Goal: Find specific page/section

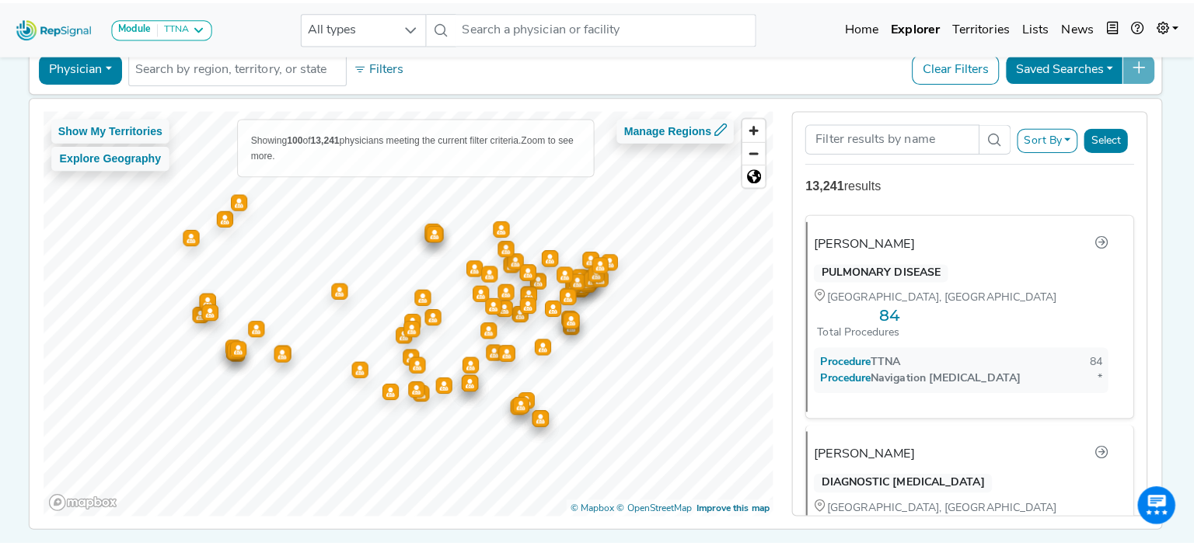
scroll to position [82, 0]
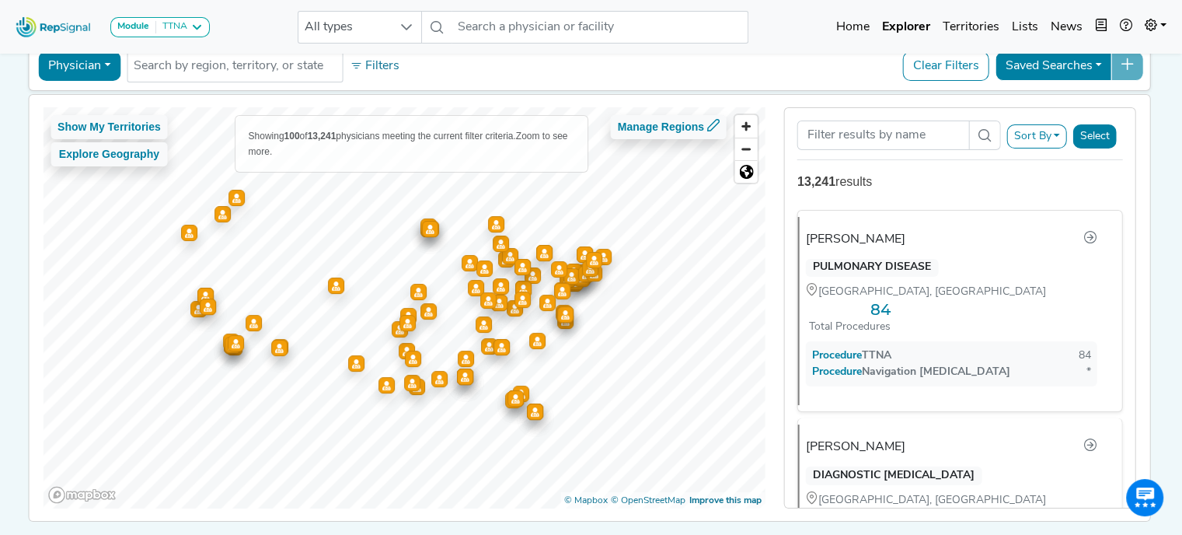
click at [856, 137] on input "Search Term" at bounding box center [883, 135] width 172 height 30
click at [103, 66] on button "Physician" at bounding box center [79, 66] width 82 height 30
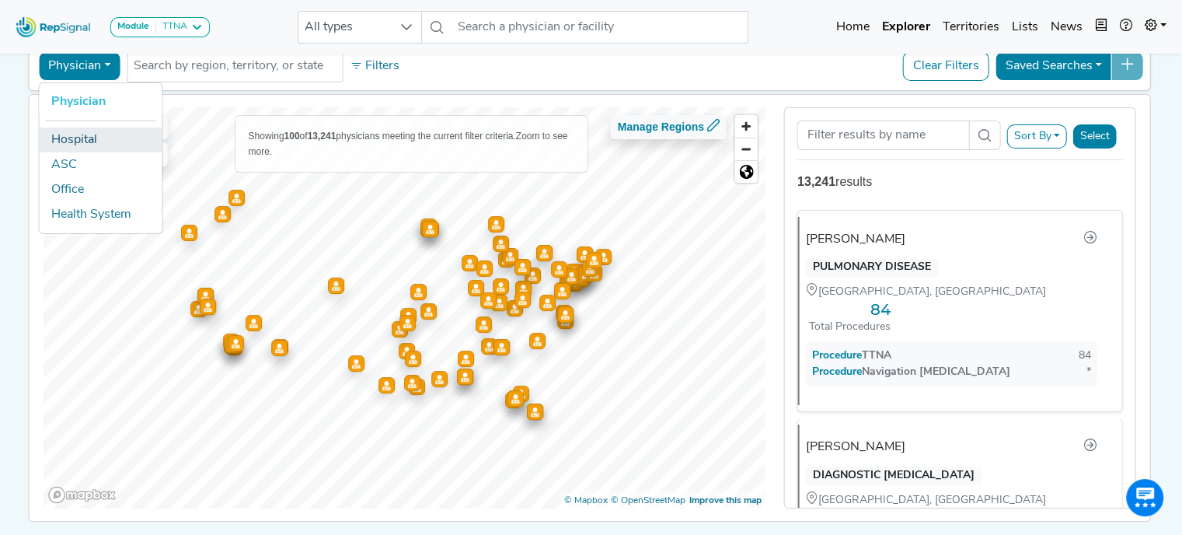
click at [89, 144] on link "Hospital" at bounding box center [100, 139] width 123 height 25
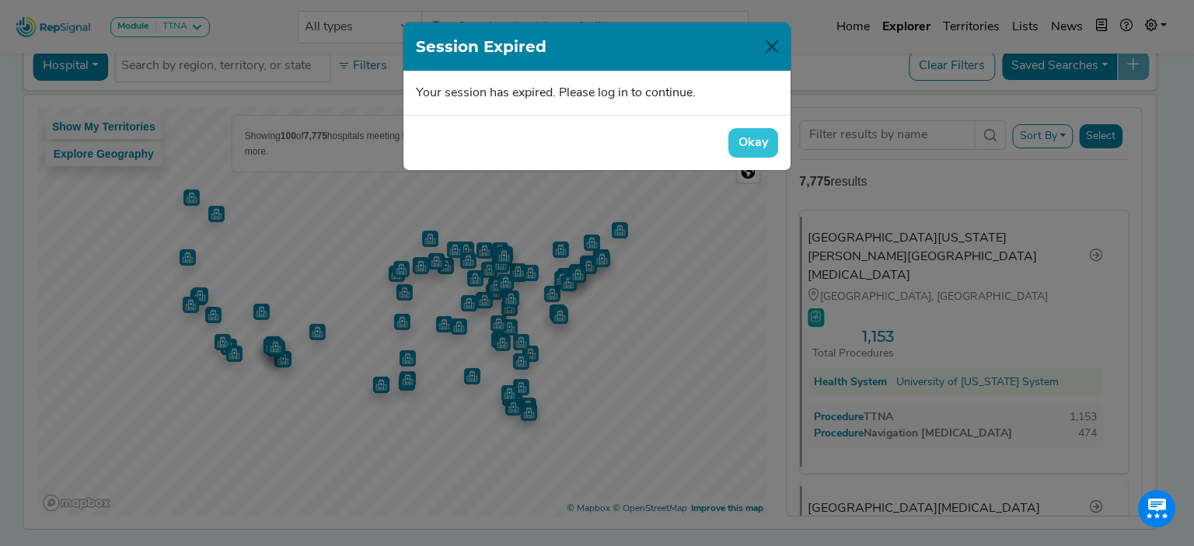
click at [752, 140] on button "Okay" at bounding box center [753, 143] width 50 height 30
